Goal: Find specific page/section

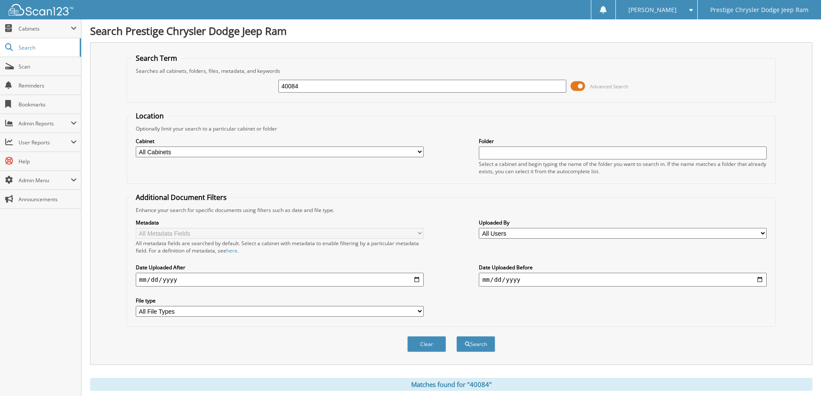
click at [370, 87] on input "40084" at bounding box center [422, 86] width 288 height 13
type input "40078"
click at [573, 87] on span at bounding box center [578, 86] width 15 height 13
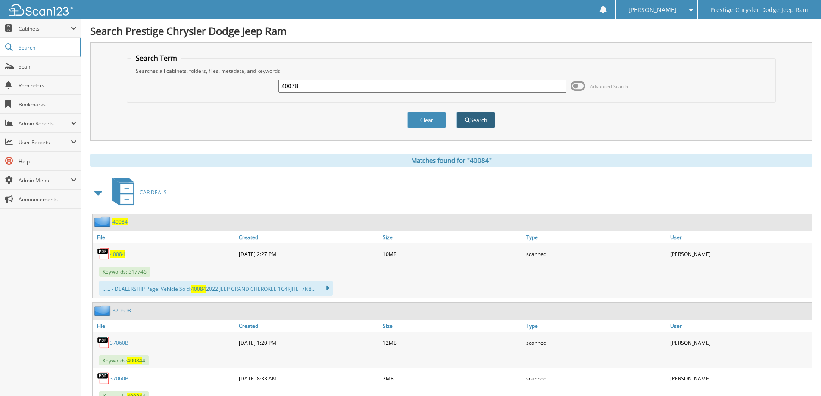
click at [481, 123] on button "Search" at bounding box center [475, 120] width 39 height 16
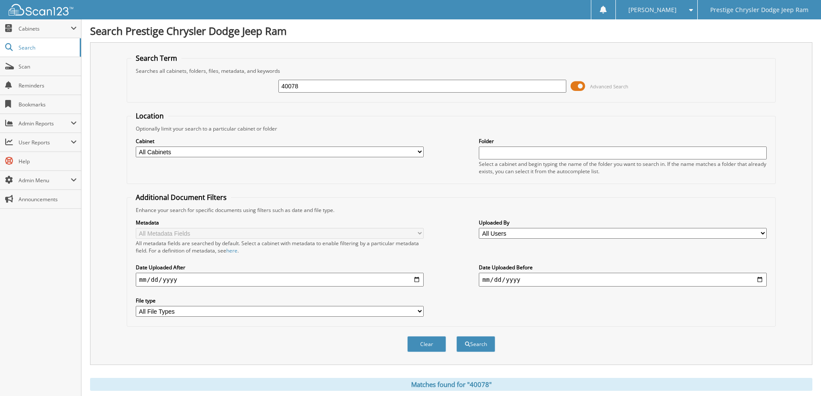
click at [578, 89] on span at bounding box center [578, 86] width 15 height 13
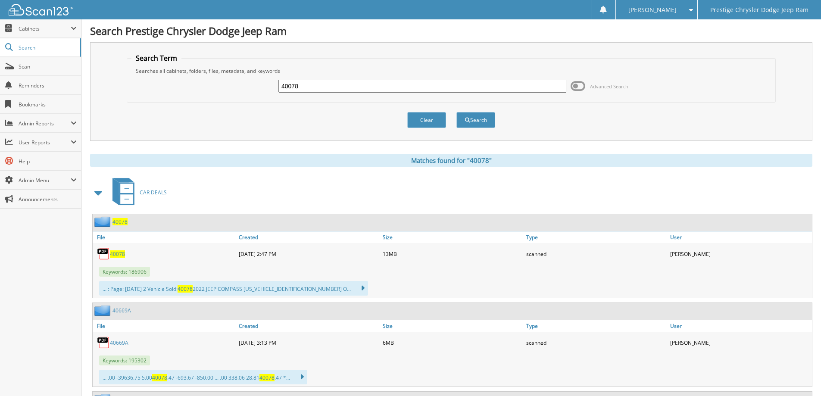
click at [117, 255] on span "40078" at bounding box center [117, 253] width 15 height 7
